Goal: Task Accomplishment & Management: Manage account settings

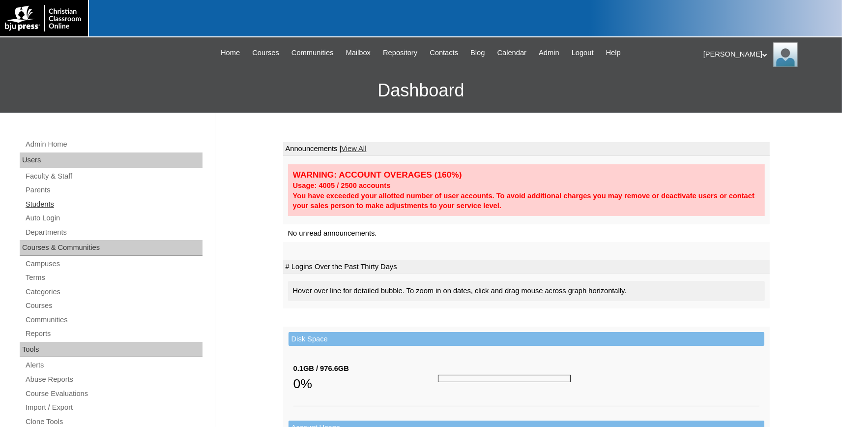
click at [41, 202] on link "Students" at bounding box center [114, 204] width 178 height 12
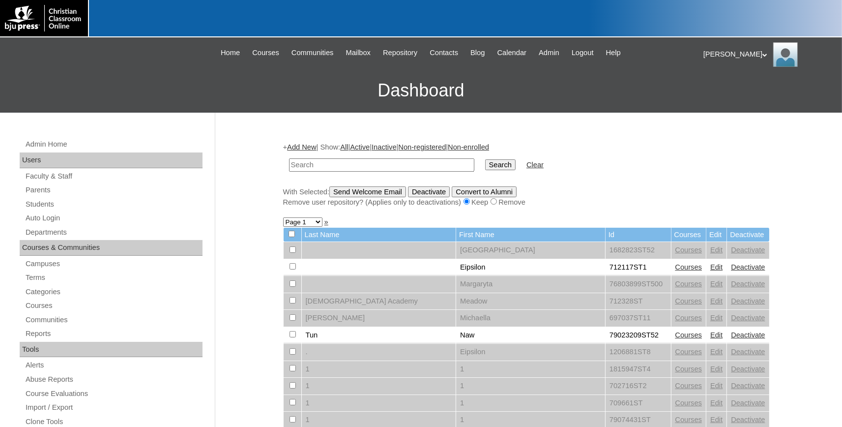
click at [368, 166] on input "text" at bounding box center [381, 164] width 185 height 13
type input "jshawna68"
click at [485, 159] on input "Search" at bounding box center [500, 164] width 30 height 11
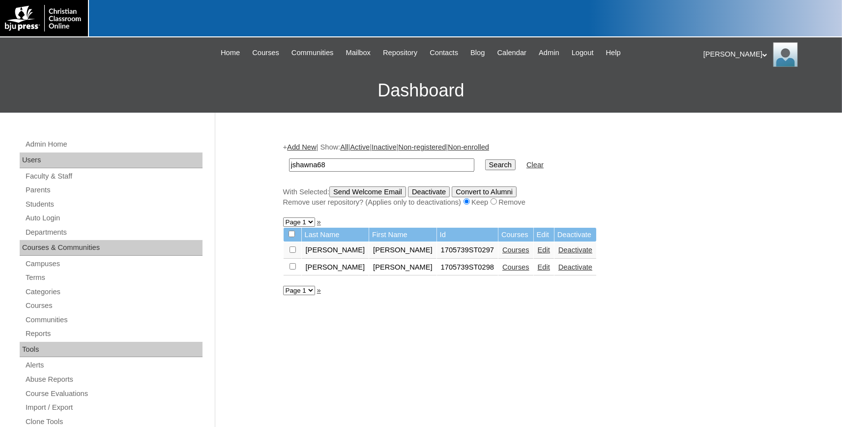
click at [538, 252] on link "Edit" at bounding box center [544, 250] width 12 height 8
